Goal: Information Seeking & Learning: Learn about a topic

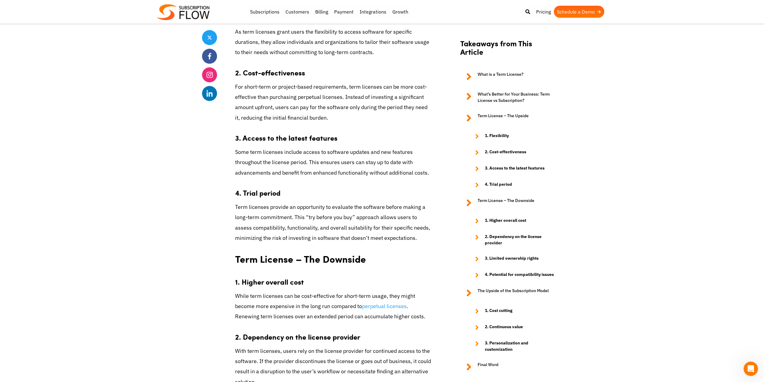
scroll to position [781, 0]
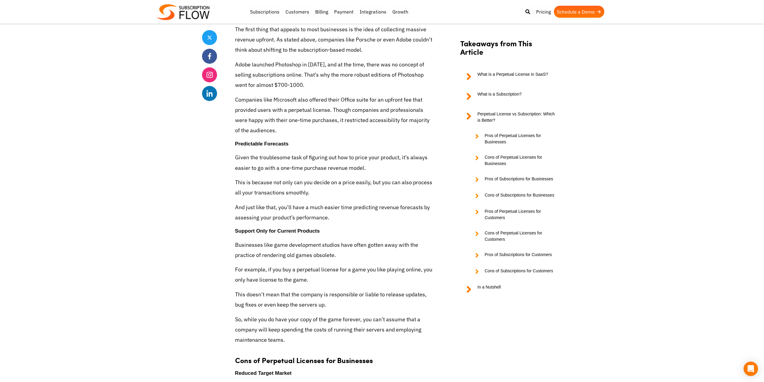
scroll to position [1291, 0]
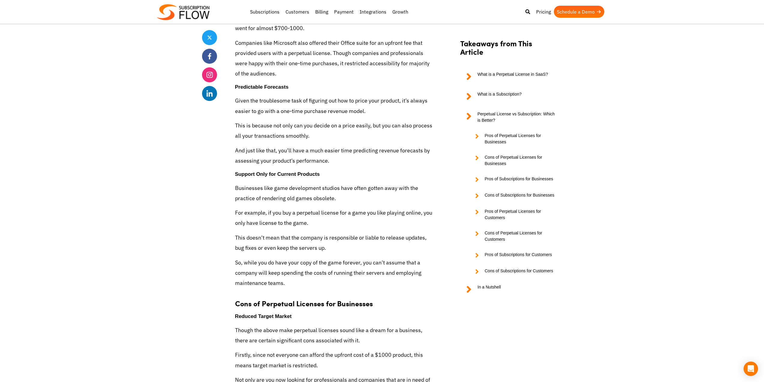
click at [389, 147] on p "And just like that, you’ll have a much easier time predicting revenue forecasts…" at bounding box center [334, 155] width 198 height 20
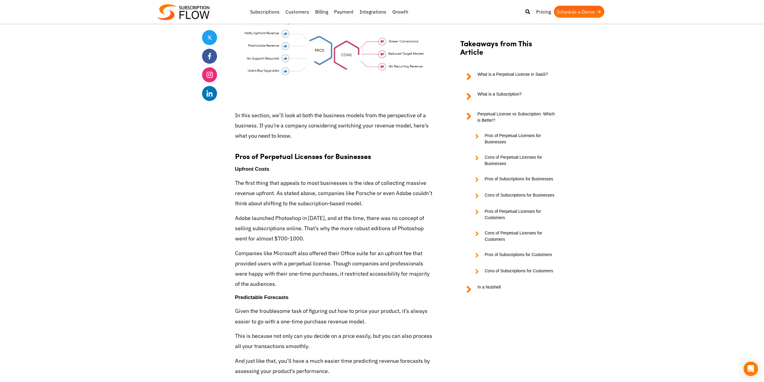
scroll to position [1111, 0]
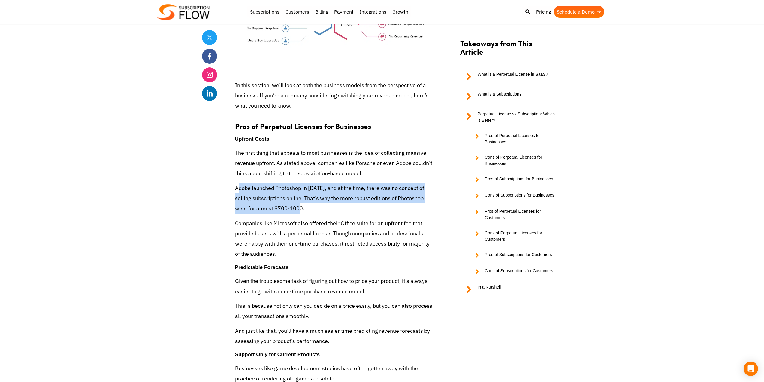
drag, startPoint x: 239, startPoint y: 187, endPoint x: 306, endPoint y: 206, distance: 69.9
click at [306, 206] on p "Adobe launched Photoshop in [DATE], and at the time, there was no concept of se…" at bounding box center [334, 198] width 198 height 31
click at [307, 206] on p "Adobe launched Photoshop in [DATE], and at the time, there was no concept of se…" at bounding box center [334, 198] width 198 height 31
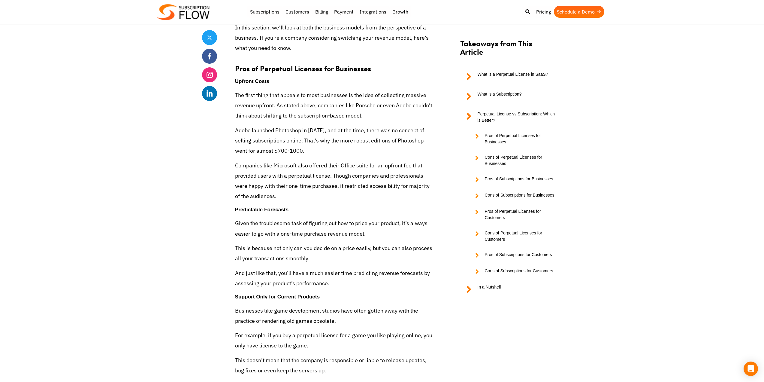
scroll to position [1171, 0]
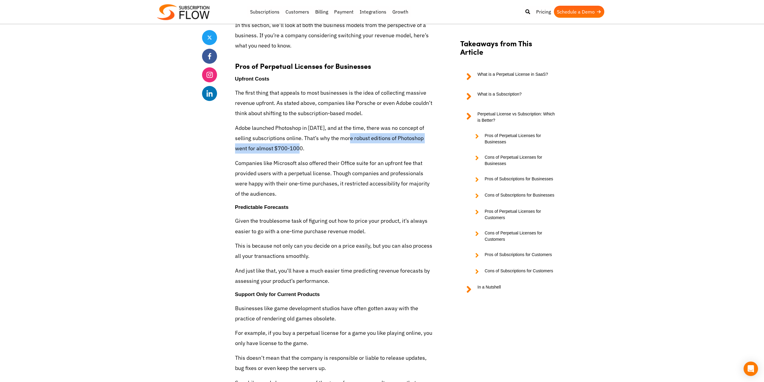
drag, startPoint x: 354, startPoint y: 138, endPoint x: 375, endPoint y: 147, distance: 22.2
click at [382, 147] on p "Adobe launched Photoshop in [DATE], and at the time, there was no concept of se…" at bounding box center [334, 138] width 198 height 31
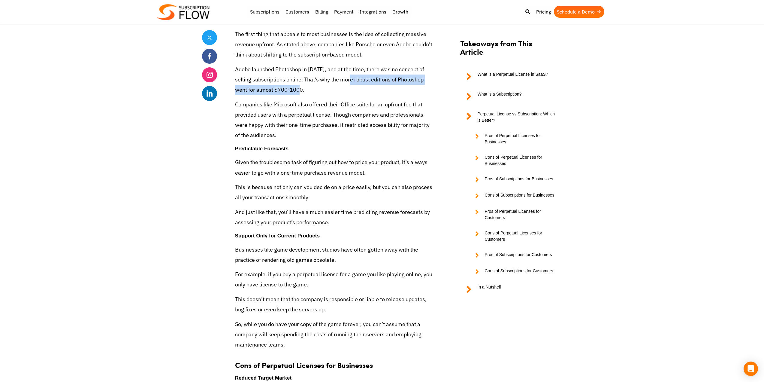
scroll to position [1231, 0]
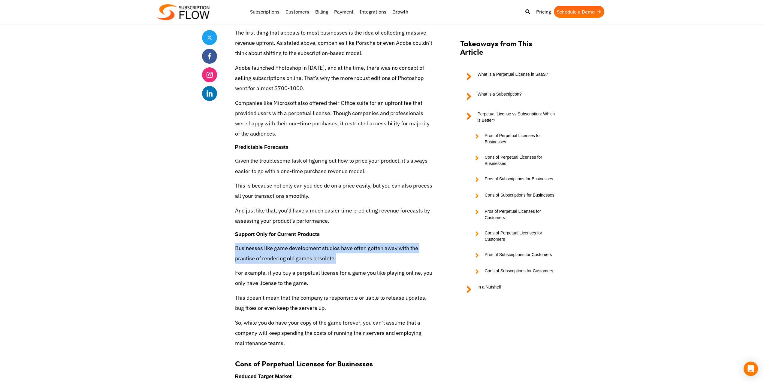
drag, startPoint x: 234, startPoint y: 247, endPoint x: 346, endPoint y: 259, distance: 112.3
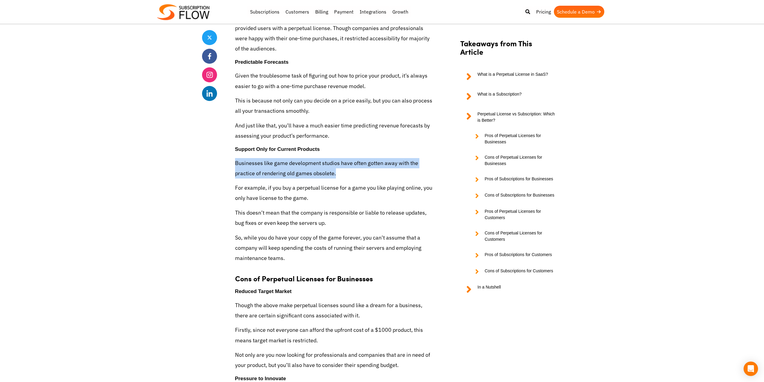
scroll to position [1321, 0]
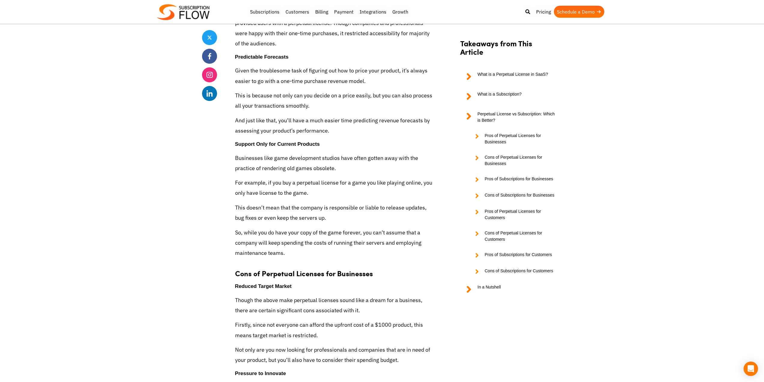
click at [251, 235] on p "So, while you do have your copy of the game forever, you can’t assume that a co…" at bounding box center [334, 242] width 198 height 31
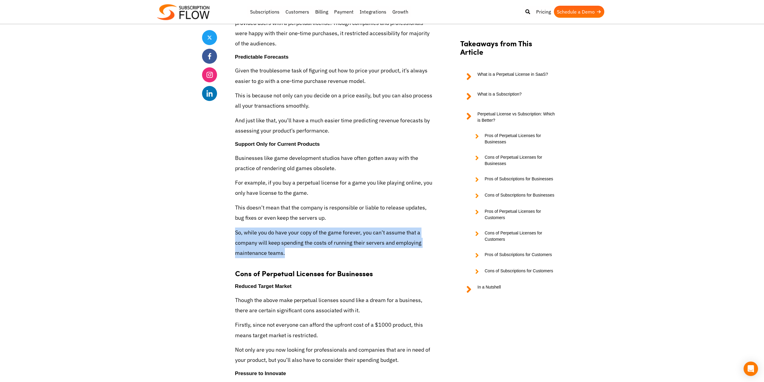
drag, startPoint x: 234, startPoint y: 231, endPoint x: 311, endPoint y: 250, distance: 79.2
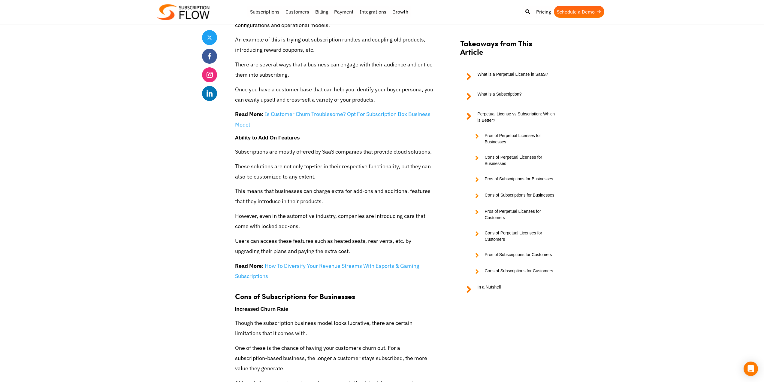
scroll to position [2161, 0]
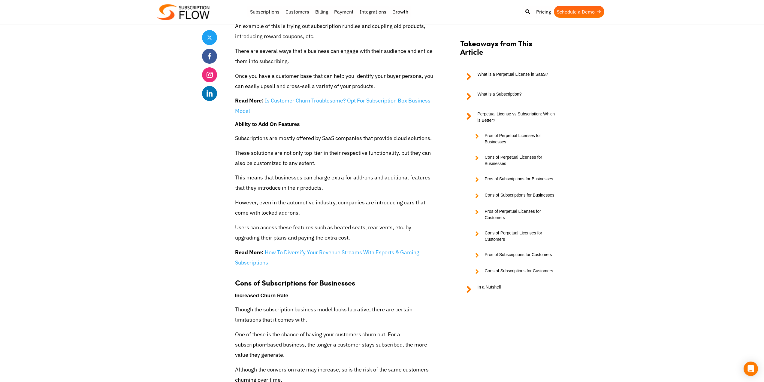
click at [258, 153] on p "These solutions are not only top-tier in their respective functionality, but th…" at bounding box center [334, 158] width 198 height 20
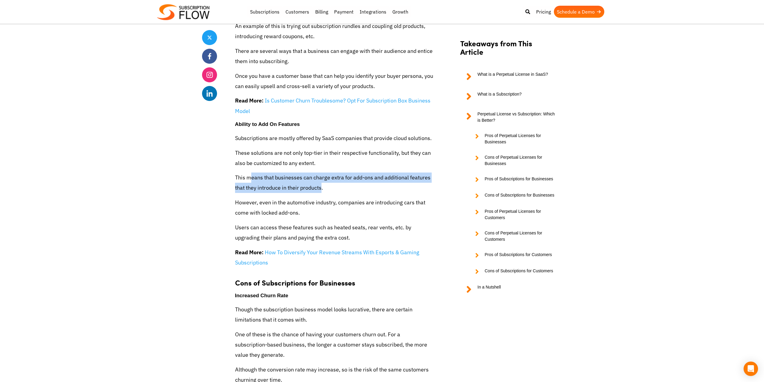
drag, startPoint x: 251, startPoint y: 177, endPoint x: 323, endPoint y: 184, distance: 72.1
click at [323, 184] on p "This means that businesses can charge extra for add-ons and additional features…" at bounding box center [334, 182] width 198 height 20
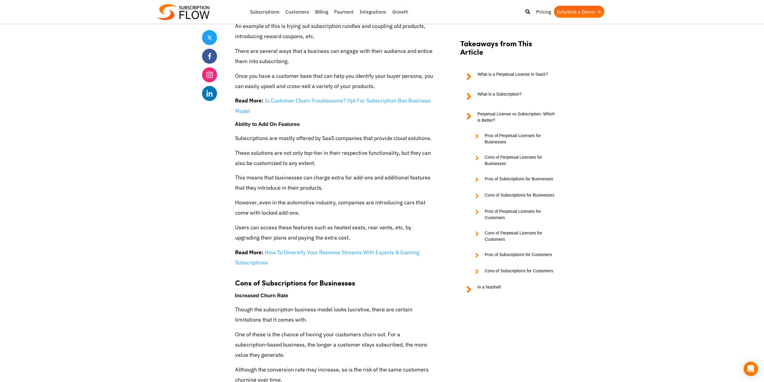
click at [307, 202] on p "However, even in the automotive industry, companies are introducing cars that c…" at bounding box center [334, 207] width 198 height 20
drag, startPoint x: 258, startPoint y: 226, endPoint x: 327, endPoint y: 229, distance: 69.1
click at [327, 229] on p "Users can access these features such as heated seats, rear vents, etc. by upgra…" at bounding box center [334, 232] width 198 height 20
click at [301, 233] on p "Users can access these features such as heated seats, rear vents, etc. by upgra…" at bounding box center [334, 232] width 198 height 20
click at [310, 237] on p "Users can access these features such as heated seats, rear vents, etc. by upgra…" at bounding box center [334, 232] width 198 height 20
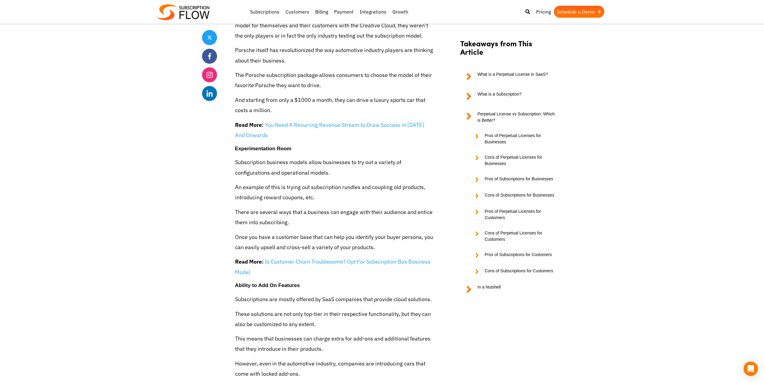
scroll to position [2011, 0]
